Goal: Use online tool/utility: Utilize a website feature to perform a specific function

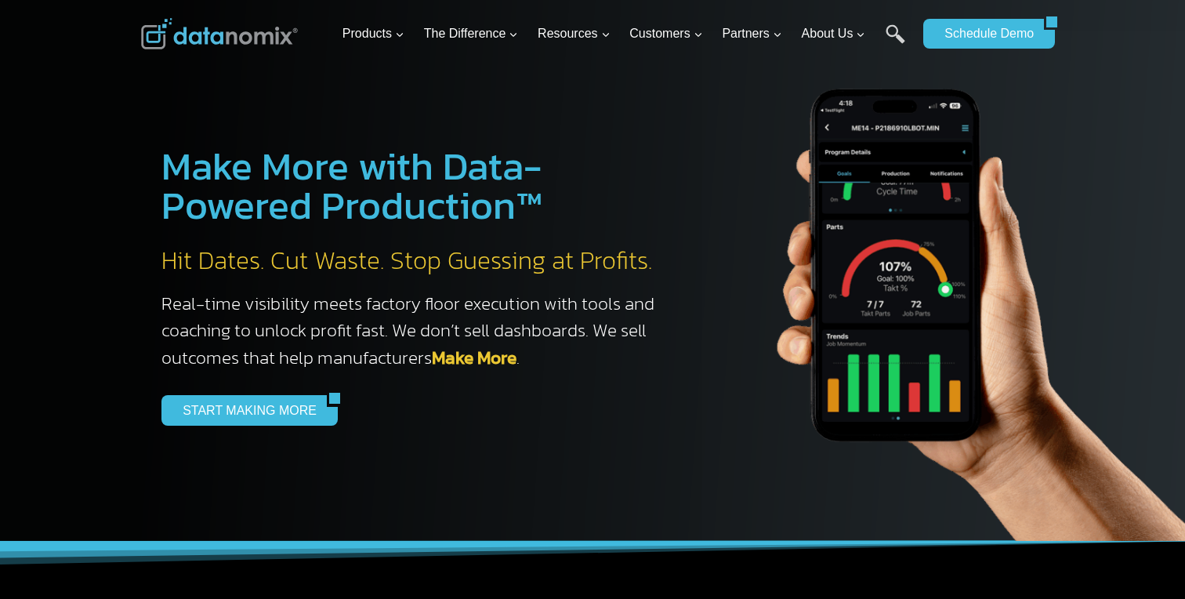
click at [91, 335] on div at bounding box center [592, 270] width 1185 height 541
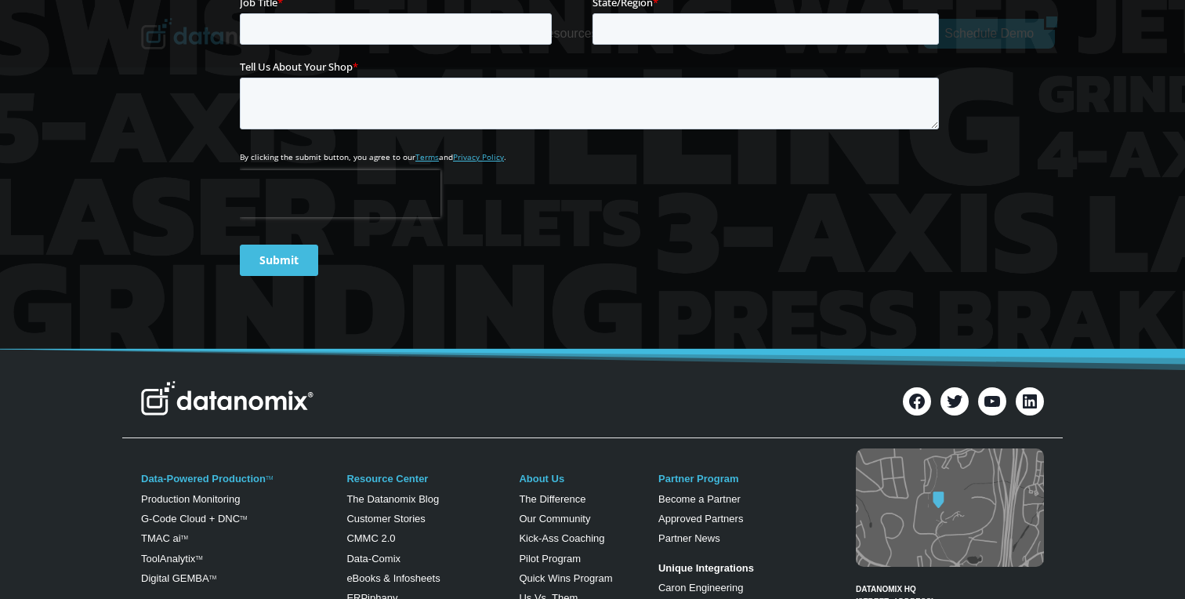
scroll to position [6235, 0]
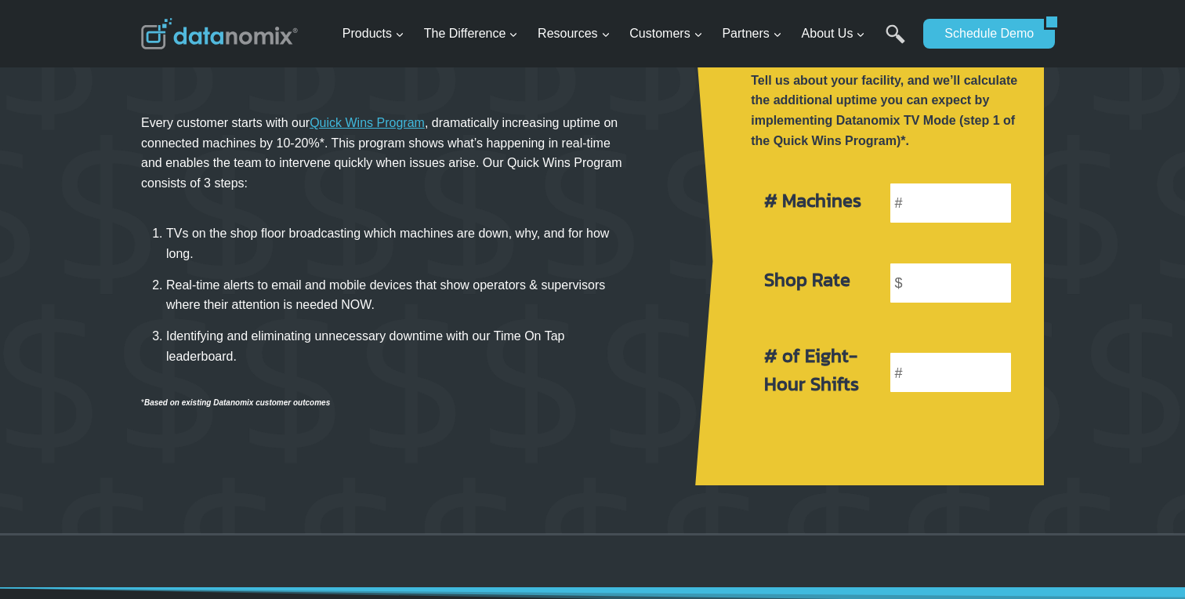
scroll to position [213, 0]
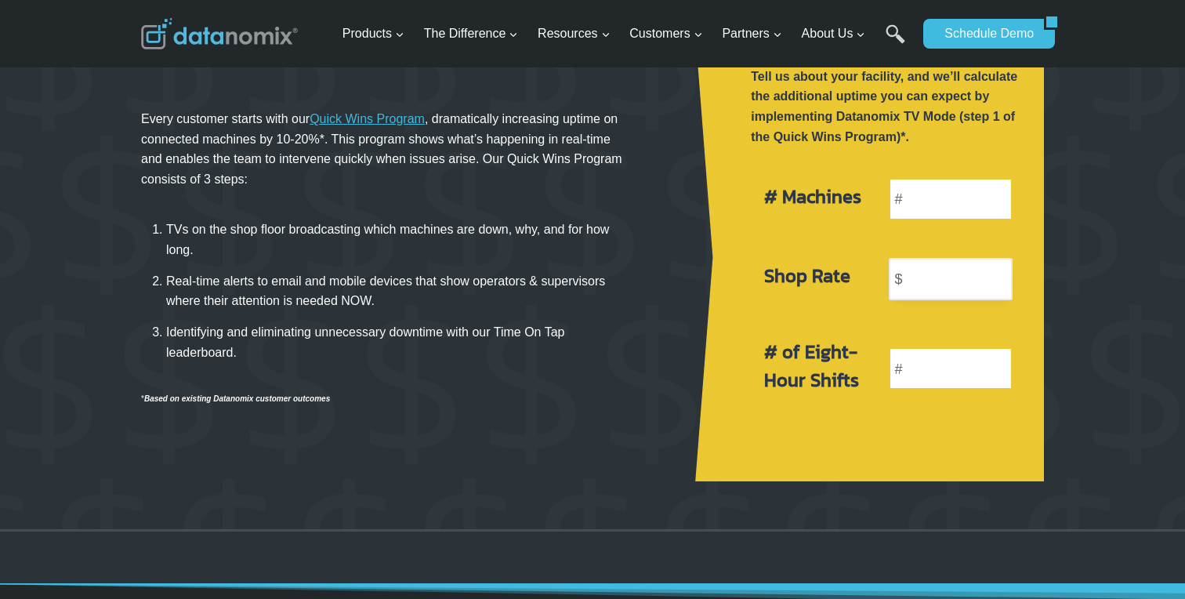
click at [942, 277] on input "number" at bounding box center [951, 279] width 124 height 42
type input "28"
click at [966, 195] on input "number" at bounding box center [951, 199] width 124 height 42
type input "2"
click at [931, 370] on input "number" at bounding box center [951, 368] width 124 height 42
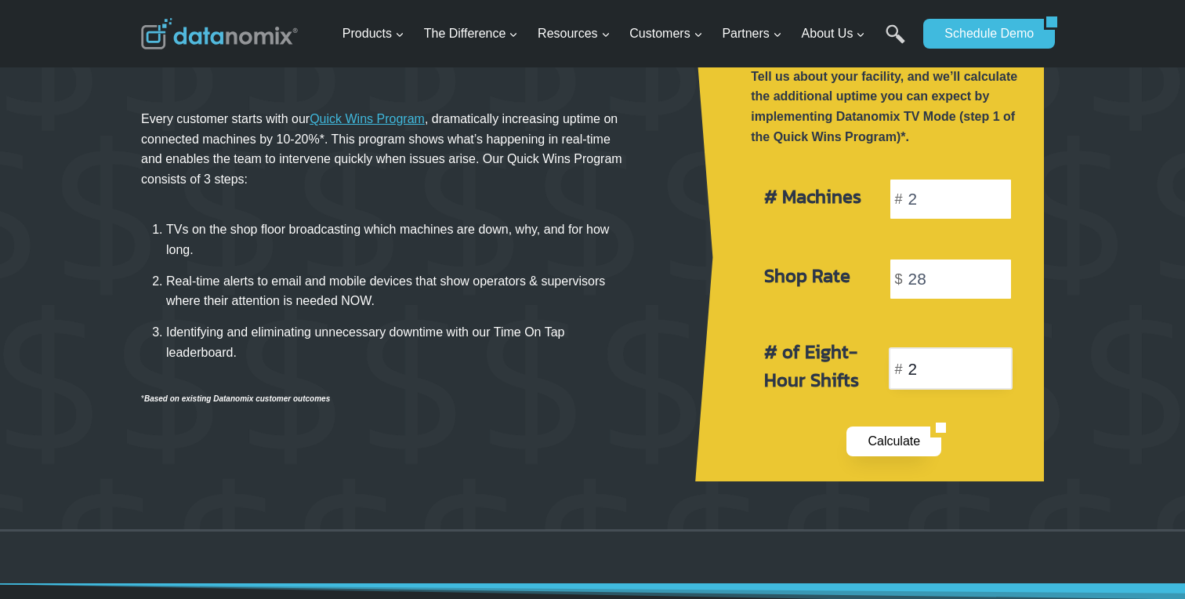
type input "2"
click at [889, 442] on link "Calculate" at bounding box center [888, 441] width 84 height 30
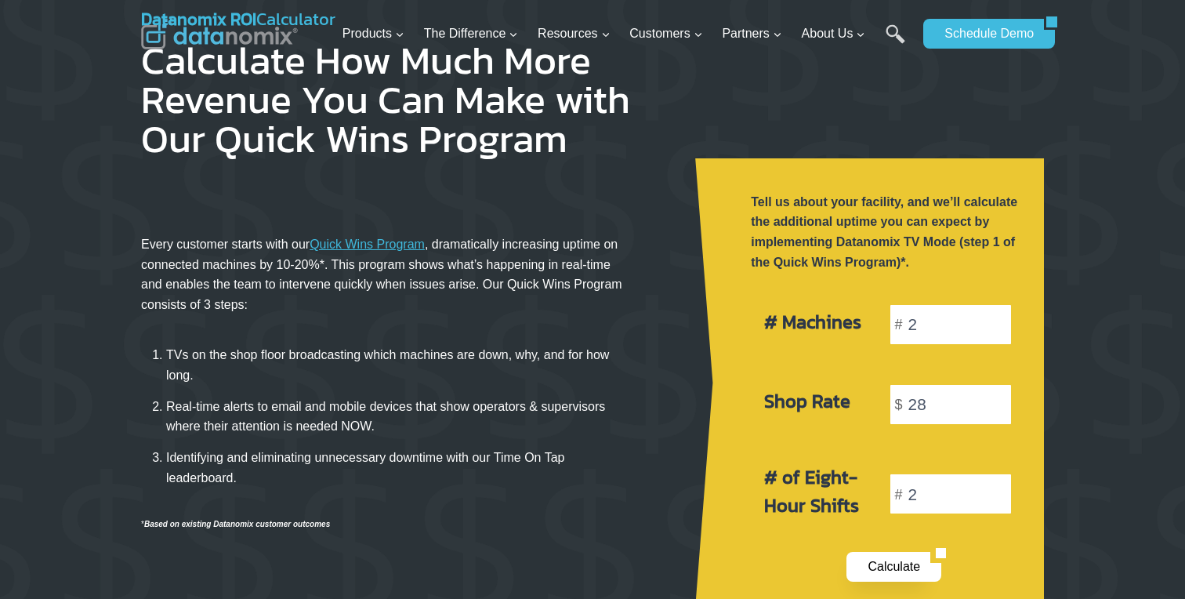
scroll to position [0, 0]
